Goal: Information Seeking & Learning: Find specific fact

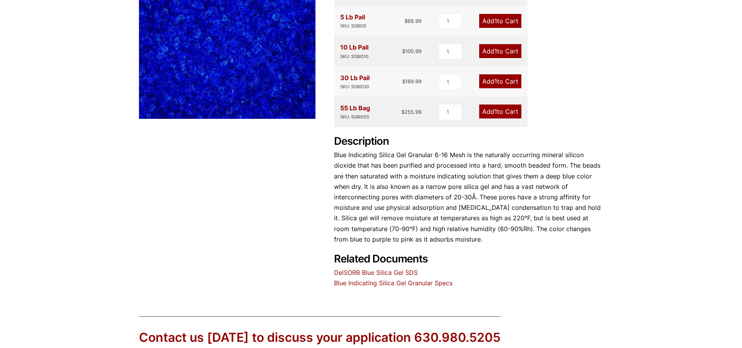
scroll to position [171, 0]
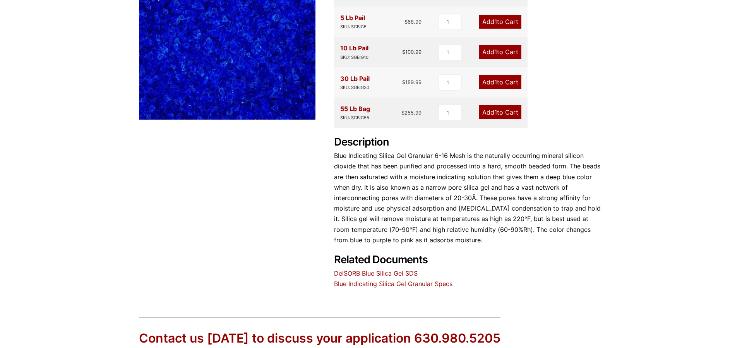
click at [404, 281] on link "Blue Indicating Silica Gel Granular Specs" at bounding box center [393, 284] width 118 height 8
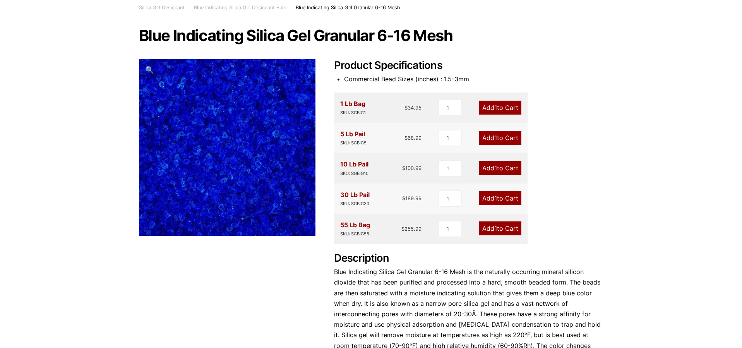
scroll to position [54, 0]
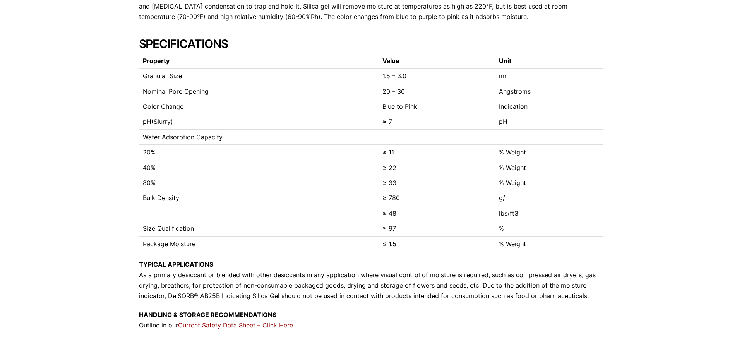
scroll to position [168, 0]
